Goal: Communication & Community: Connect with others

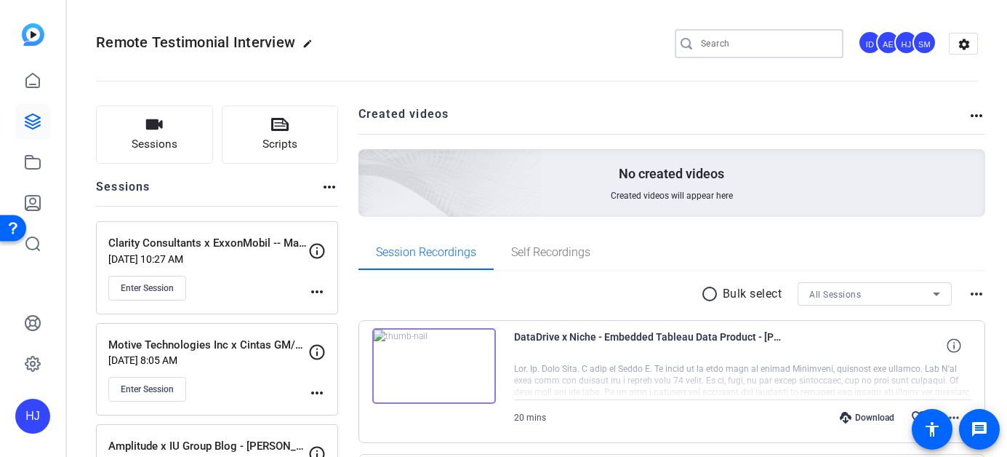
click at [741, 45] on input "Search" at bounding box center [766, 43] width 131 height 17
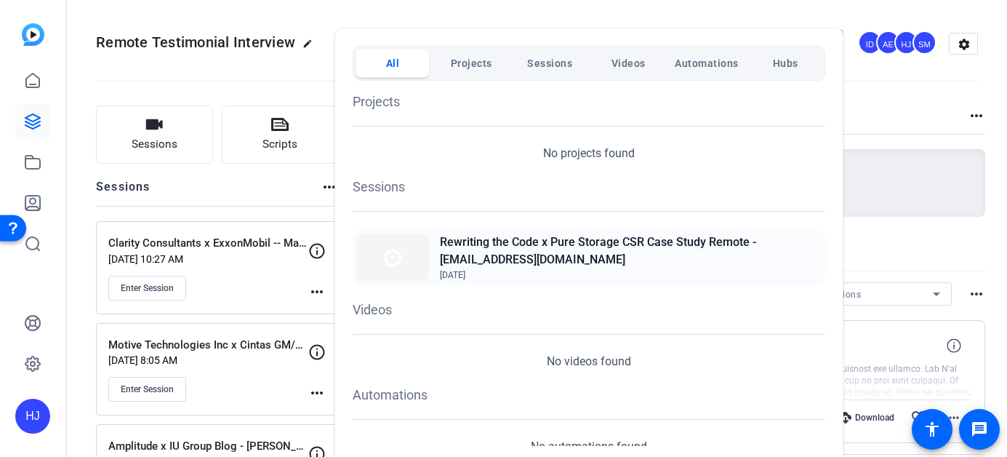
type input "jlata"
click at [586, 252] on h2 "Rewriting the Code x Pure Storage CSR Case Study Remote - [EMAIL_ADDRESS][DOMAI…" at bounding box center [631, 250] width 382 height 35
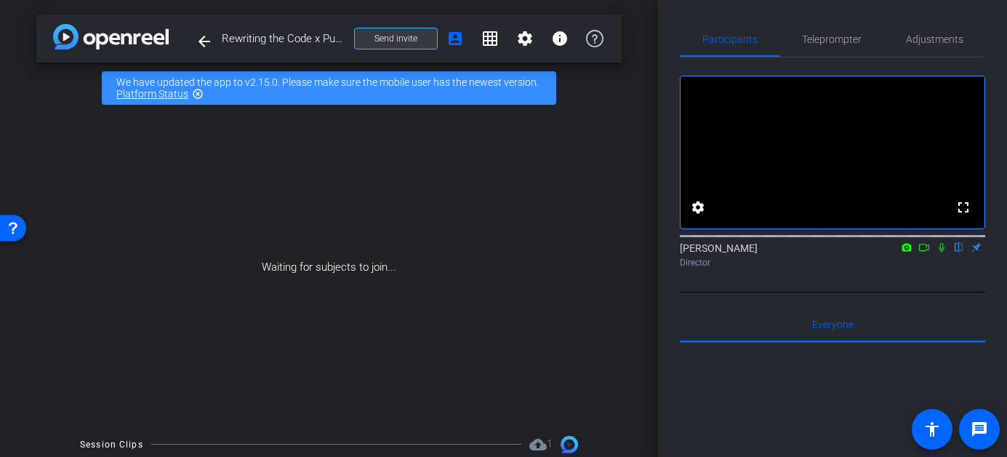
click at [381, 36] on span "Send invite" at bounding box center [395, 39] width 43 height 12
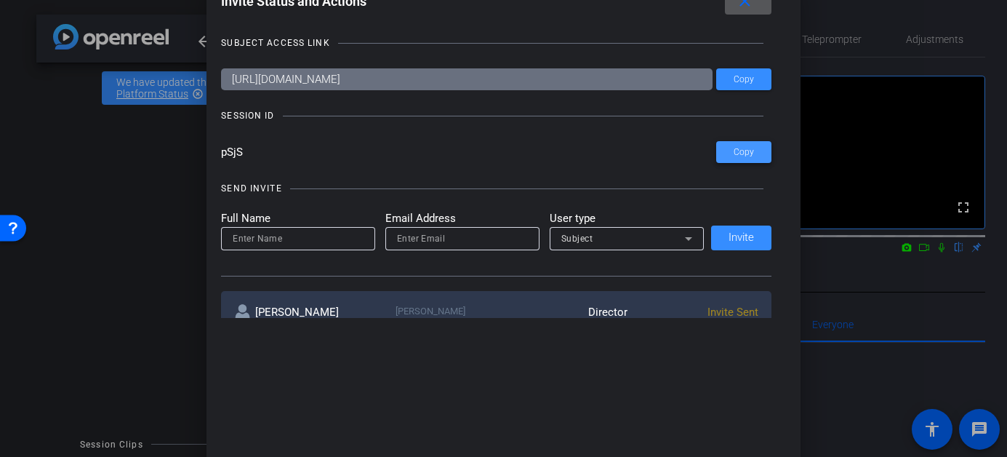
click at [744, 159] on span at bounding box center [743, 152] width 55 height 35
click at [745, 4] on mat-icon "close" at bounding box center [745, 2] width 18 height 18
